Goal: Find specific page/section: Find specific page/section

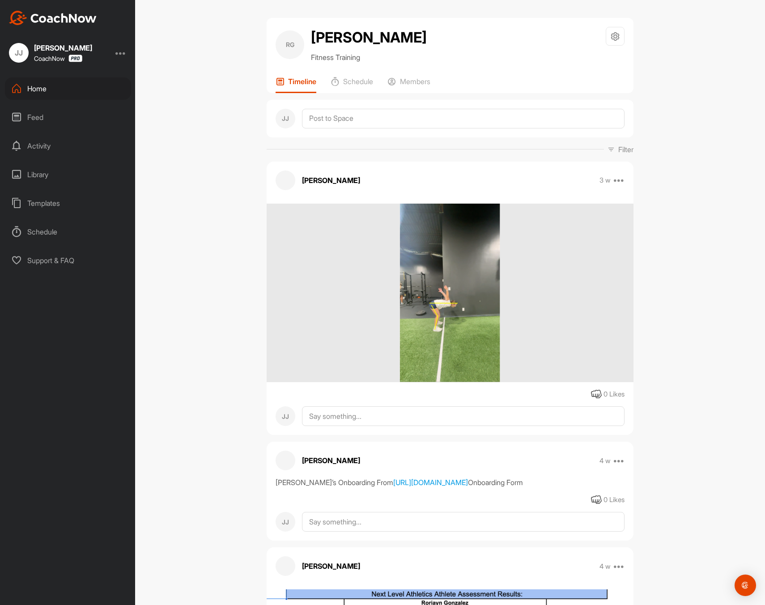
click at [70, 92] on div "Home" at bounding box center [68, 88] width 126 height 22
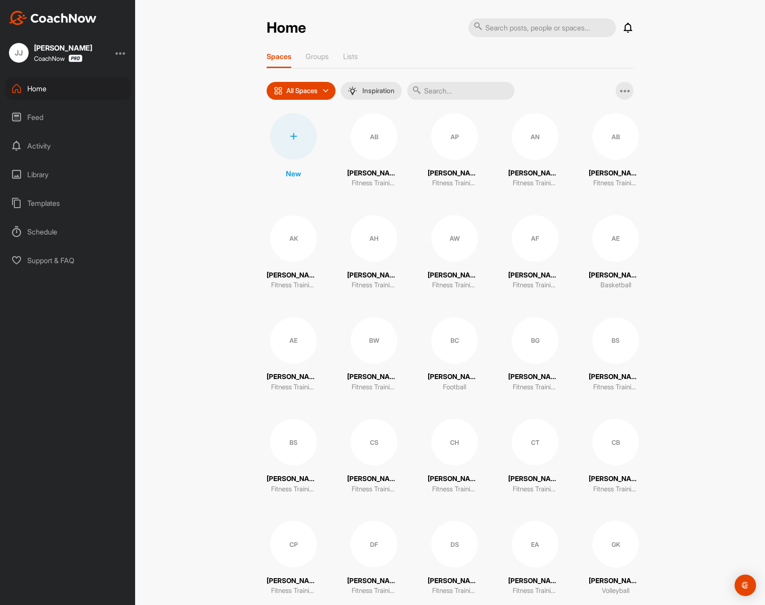
click at [521, 35] on input "text" at bounding box center [543, 27] width 148 height 19
click at [464, 95] on input "text" at bounding box center [460, 91] width 107 height 18
type input "mw"
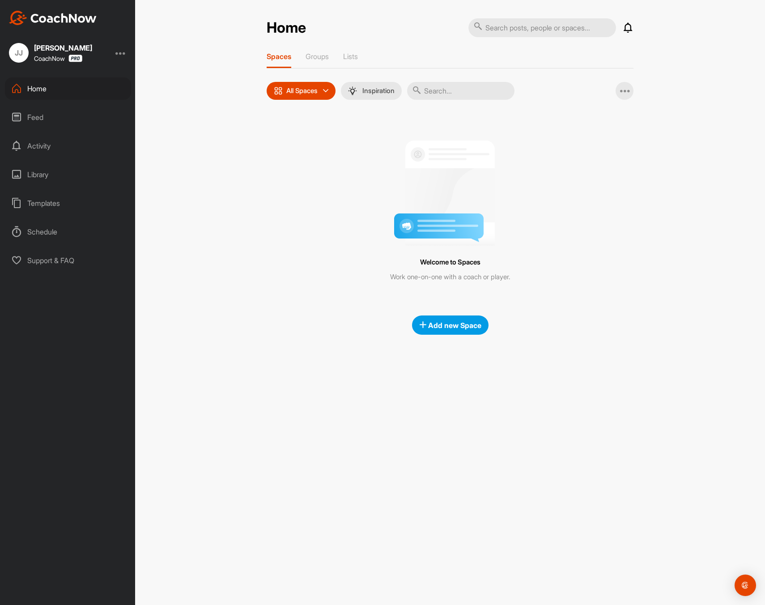
click at [555, 20] on input "text" at bounding box center [543, 27] width 148 height 19
type input "mwaf"
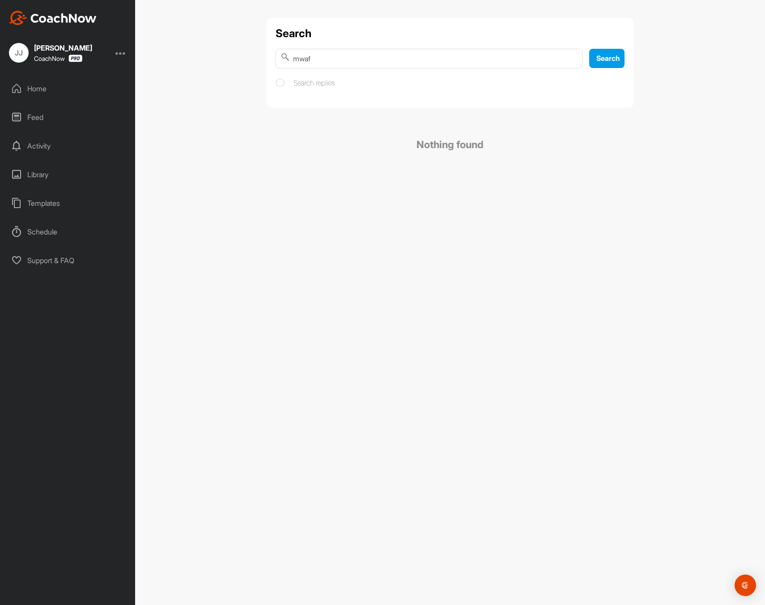
click at [344, 61] on input "mwaf" at bounding box center [429, 59] width 307 height 20
type input "m"
click at [36, 89] on div "Home" at bounding box center [68, 88] width 126 height 22
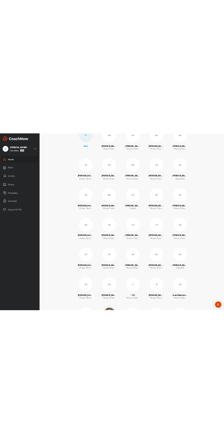
scroll to position [130, 0]
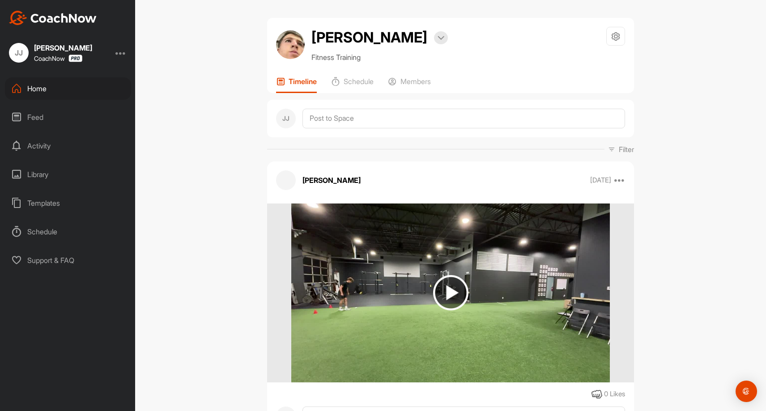
click at [84, 86] on div "Home" at bounding box center [68, 88] width 126 height 22
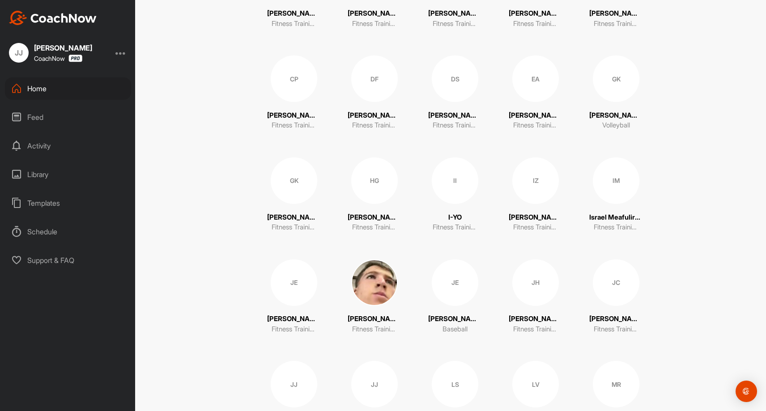
scroll to position [466, 0]
click at [610, 185] on div "IM" at bounding box center [616, 180] width 47 height 47
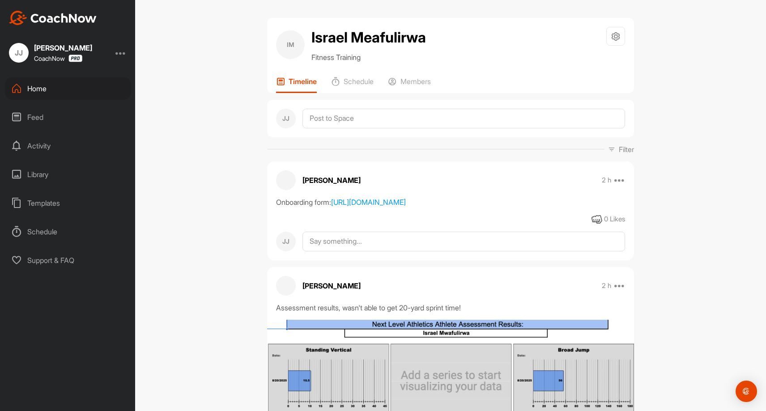
click at [51, 90] on div "Home" at bounding box center [68, 88] width 126 height 22
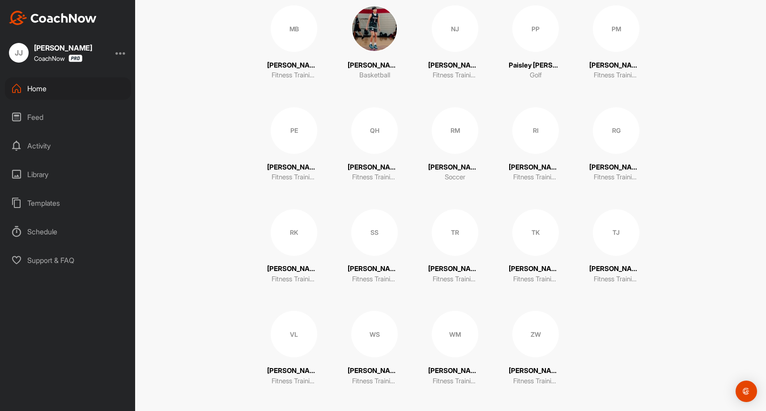
scroll to position [927, 0]
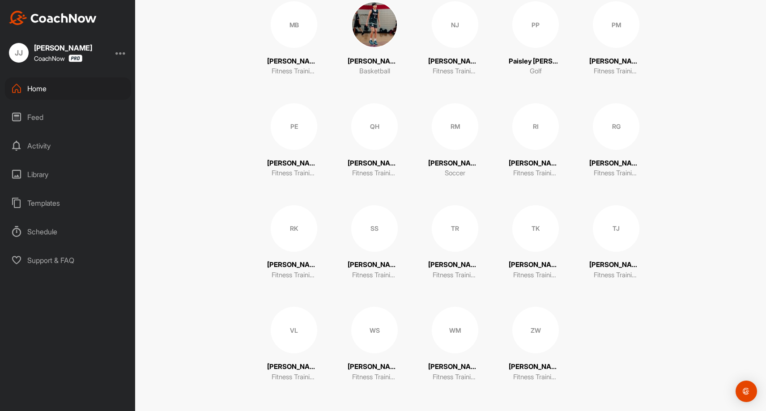
click at [374, 126] on div "QH" at bounding box center [374, 126] width 47 height 47
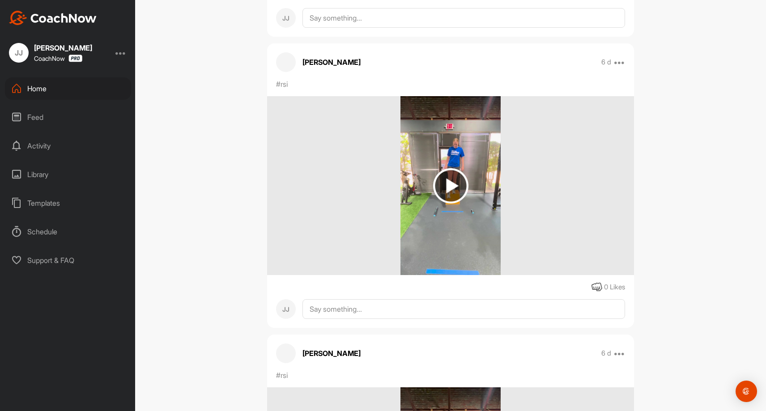
scroll to position [3382, 0]
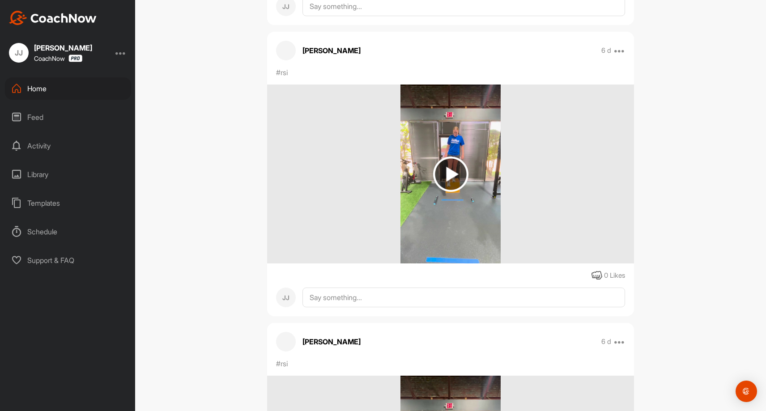
click at [333, 220] on div at bounding box center [450, 174] width 367 height 179
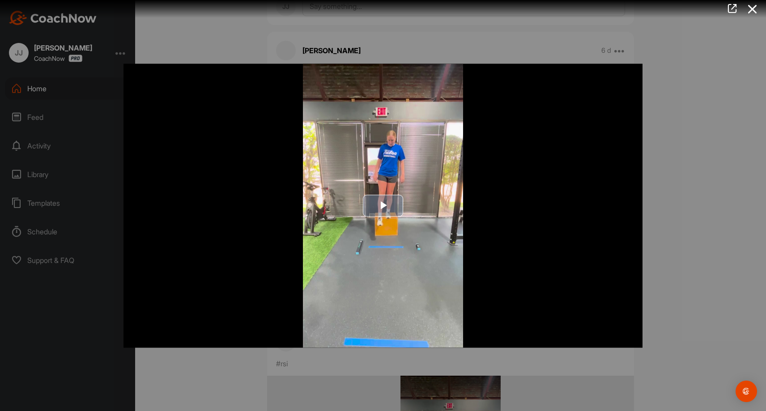
click at [383, 206] on span "Video Player" at bounding box center [383, 206] width 0 height 0
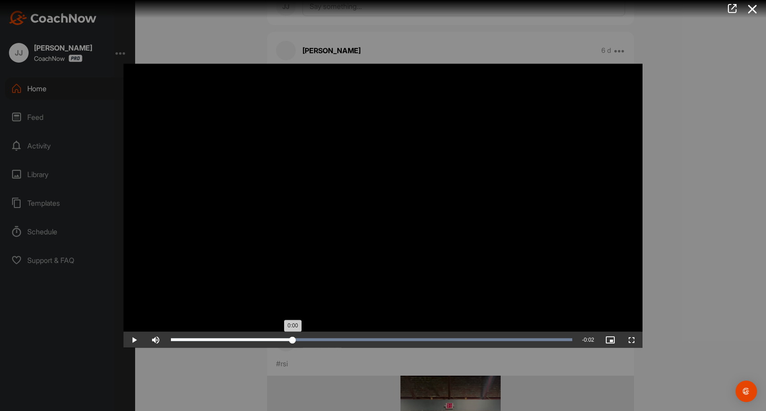
drag, startPoint x: 281, startPoint y: 337, endPoint x: 293, endPoint y: 338, distance: 11.7
click at [293, 338] on div "Loaded : 100.00% 0:00 0:00" at bounding box center [371, 340] width 410 height 16
drag, startPoint x: 327, startPoint y: 340, endPoint x: 422, endPoint y: 336, distance: 95.0
click at [422, 336] on div "Loaded : 100.00% 0:01 0:01" at bounding box center [371, 340] width 410 height 16
click at [751, 9] on icon at bounding box center [752, 9] width 21 height 17
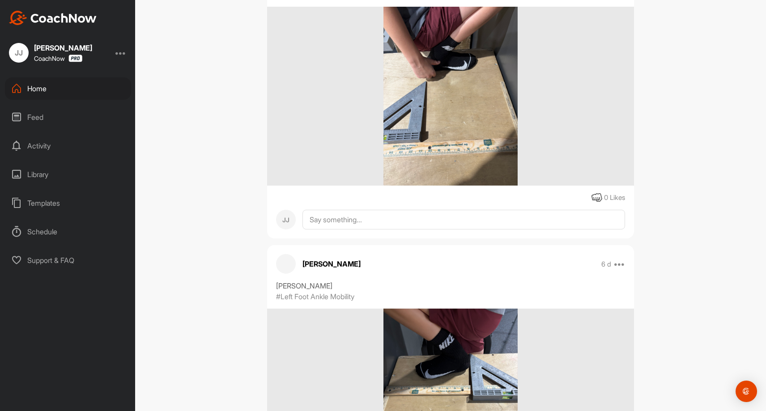
scroll to position [0, 0]
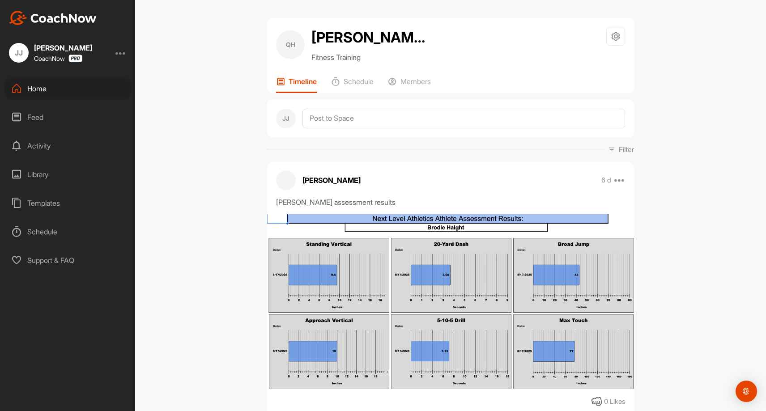
click at [56, 92] on div "Home" at bounding box center [68, 88] width 126 height 22
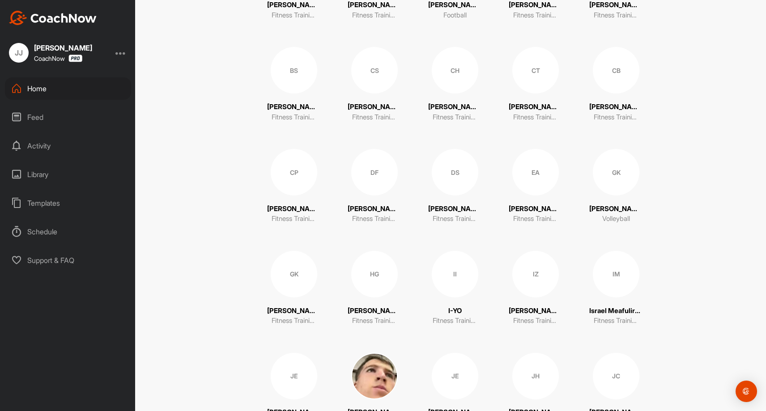
scroll to position [438, 0]
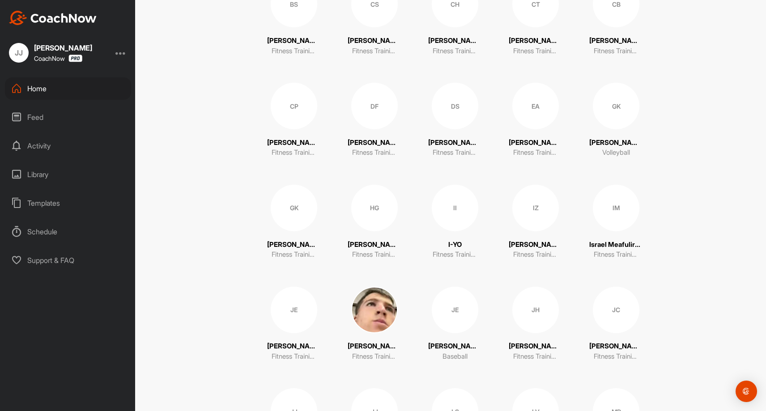
click at [622, 219] on div "IM" at bounding box center [616, 208] width 47 height 47
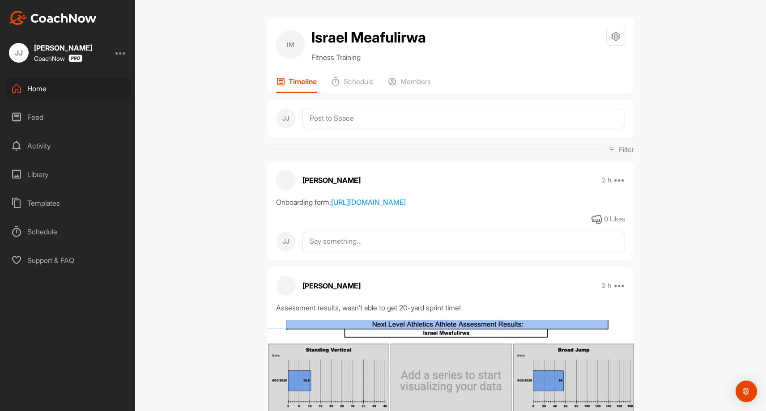
scroll to position [14, 0]
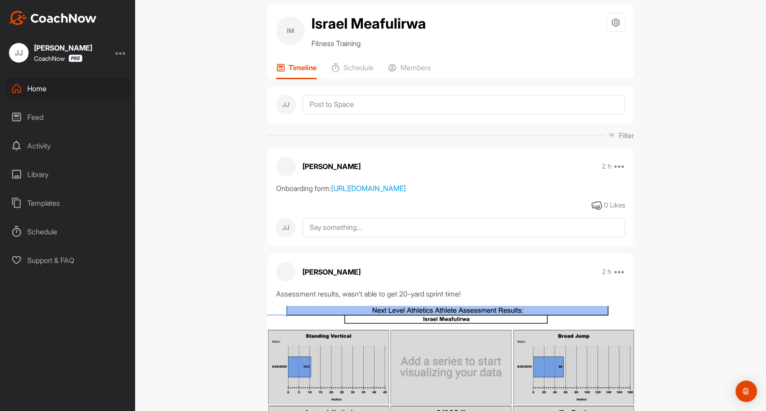
click at [377, 194] on div "Onboarding form: https://docs.google.com/forms/u/0/d/1HCGAgN01tzIfxNd0hbKkIlFU4…" at bounding box center [450, 188] width 349 height 11
click at [379, 193] on link "https://docs.google.com/forms/u/0/d/1HCGAgN01tzIfxNd0hbKkIlFU4SxyTYOGS8dObpdeCn…" at bounding box center [368, 188] width 75 height 9
